Goal: Find specific page/section

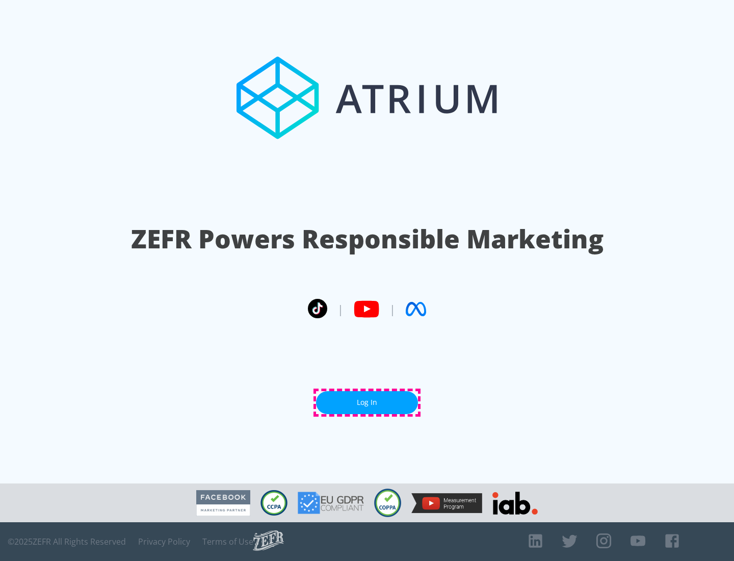
click at [367, 402] on link "Log In" at bounding box center [367, 402] width 102 height 23
